Goal: Use online tool/utility: Use online tool/utility

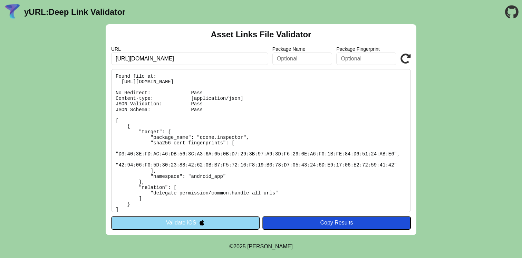
click at [201, 223] on img at bounding box center [202, 223] width 6 height 6
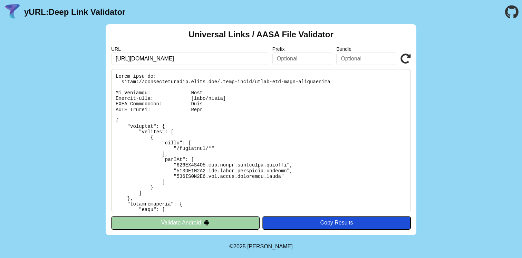
click at [208, 220] on img at bounding box center [207, 223] width 6 height 6
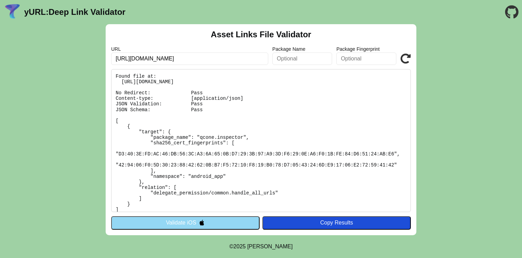
click at [208, 220] on button "Validate iOS" at bounding box center [185, 222] width 148 height 13
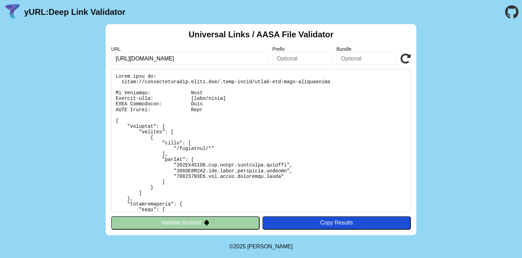
click at [210, 225] on button "Validate Android" at bounding box center [185, 222] width 148 height 13
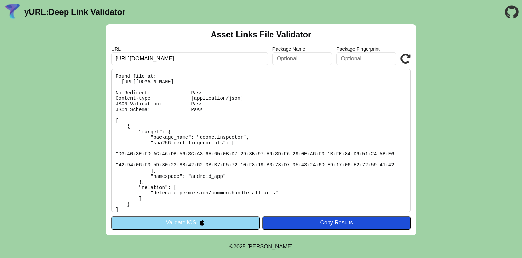
click at [210, 225] on button "Validate iOS" at bounding box center [185, 222] width 148 height 13
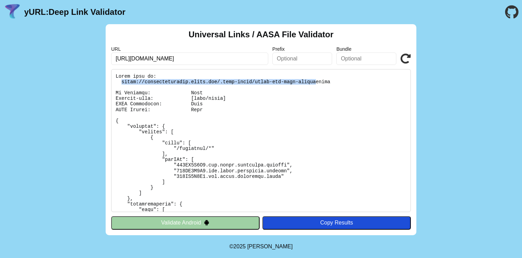
drag, startPoint x: 120, startPoint y: 81, endPoint x: 318, endPoint y: 84, distance: 197.1
click at [318, 84] on pre at bounding box center [261, 140] width 300 height 143
click at [299, 85] on pre at bounding box center [261, 140] width 300 height 143
drag, startPoint x: 218, startPoint y: 82, endPoint x: 342, endPoint y: 84, distance: 124.6
click at [342, 84] on pre at bounding box center [261, 140] width 300 height 143
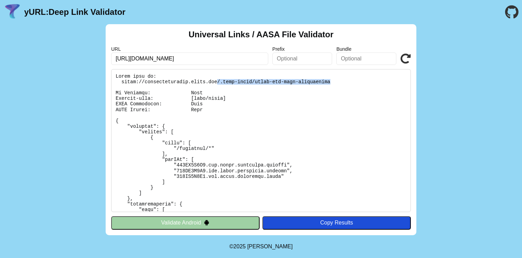
copy pre "/.well-known/apple-app-site-association"
click at [196, 219] on button "Validate Android" at bounding box center [185, 222] width 148 height 13
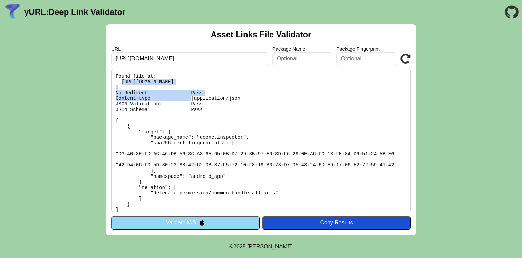
drag, startPoint x: 121, startPoint y: 82, endPoint x: 300, endPoint y: 87, distance: 179.2
click at [300, 87] on pre "Found file at: [URL][DOMAIN_NAME] No Redirect: Pass Content-type: [application/…" at bounding box center [261, 140] width 300 height 143
copy pre "[URL][DOMAIN_NAME]"
